Goal: Transaction & Acquisition: Purchase product/service

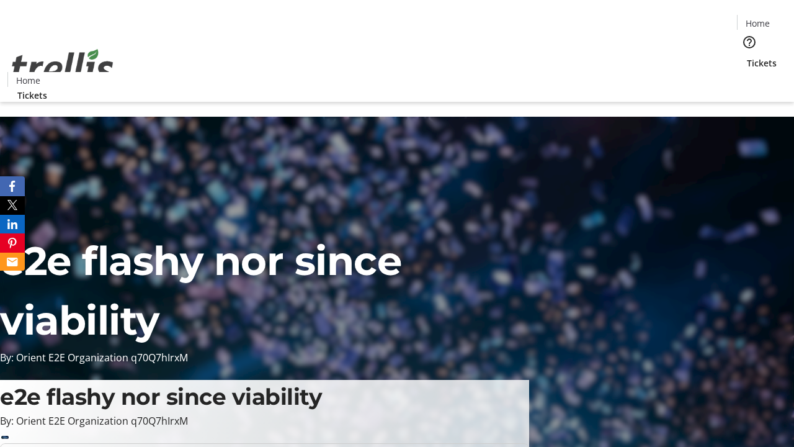
click at [747, 56] on span "Tickets" at bounding box center [762, 62] width 30 height 13
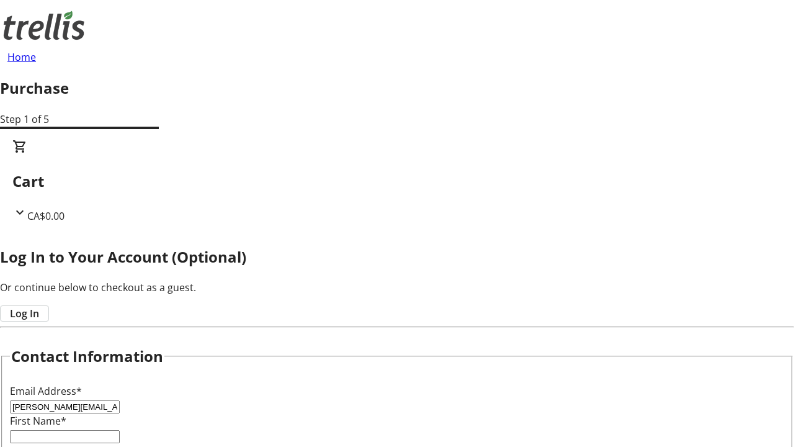
type input "[PERSON_NAME][EMAIL_ADDRESS][DOMAIN_NAME]"
type input "[PERSON_NAME]"
